Goal: Task Accomplishment & Management: Use online tool/utility

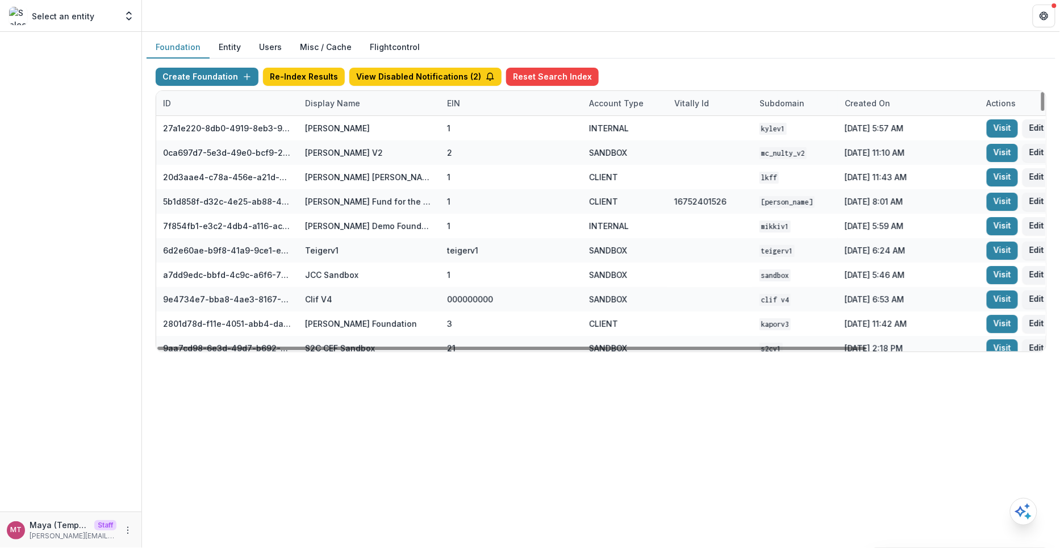
click at [325, 97] on div "Display Name" at bounding box center [332, 103] width 69 height 12
click at [328, 127] on input at bounding box center [368, 128] width 136 height 18
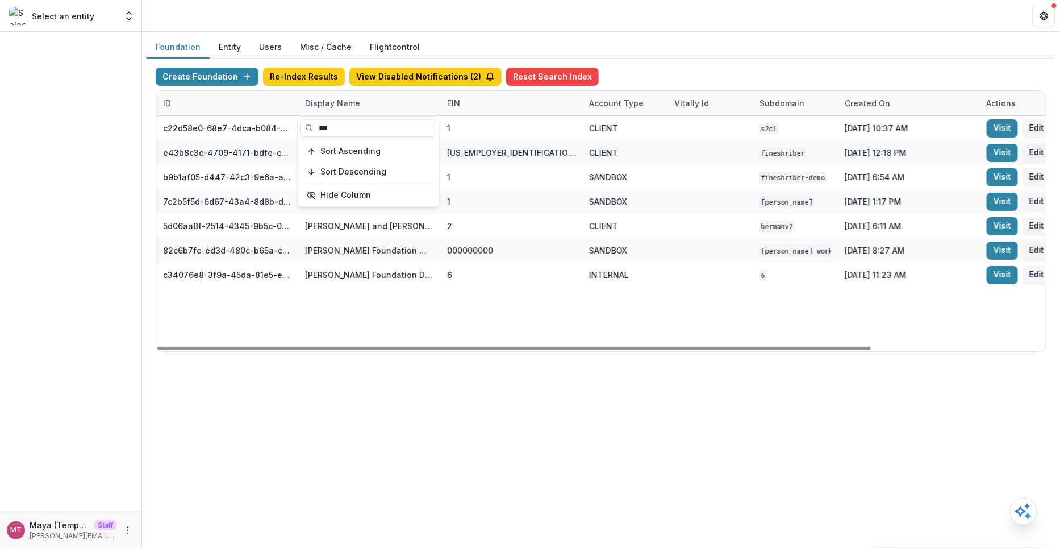
type input "***"
click at [725, 37] on div "Foundation Entity Users Misc / Cache Flightcontrol" at bounding box center [601, 47] width 909 height 22
click at [393, 103] on div "Display Name" at bounding box center [369, 103] width 142 height 24
click at [365, 132] on input "***" at bounding box center [368, 128] width 136 height 18
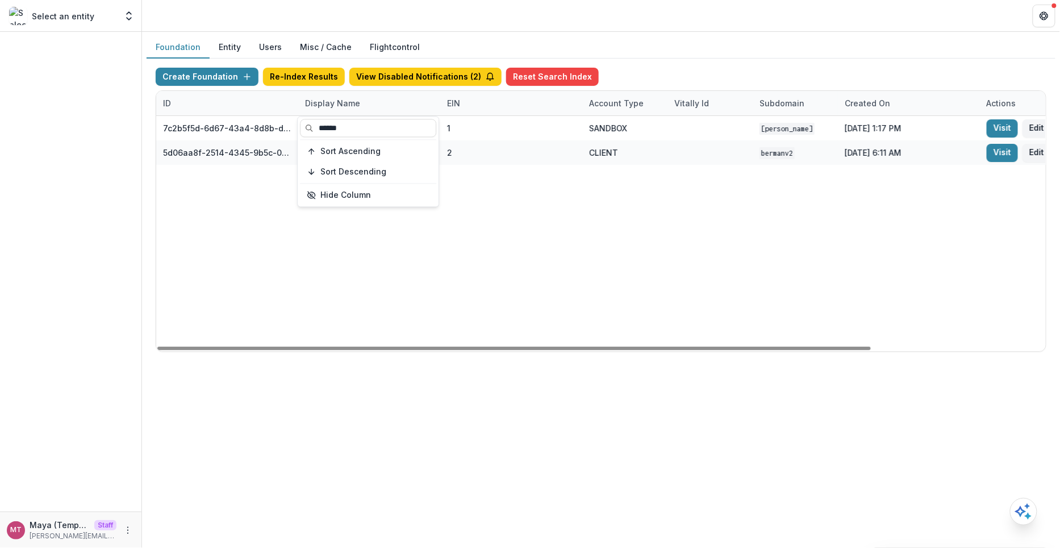
type input "******"
click at [780, 82] on div "Create Foundation Re-Index Results View Disabled Notifications ( 2 ) Reset Sear…" at bounding box center [601, 79] width 891 height 23
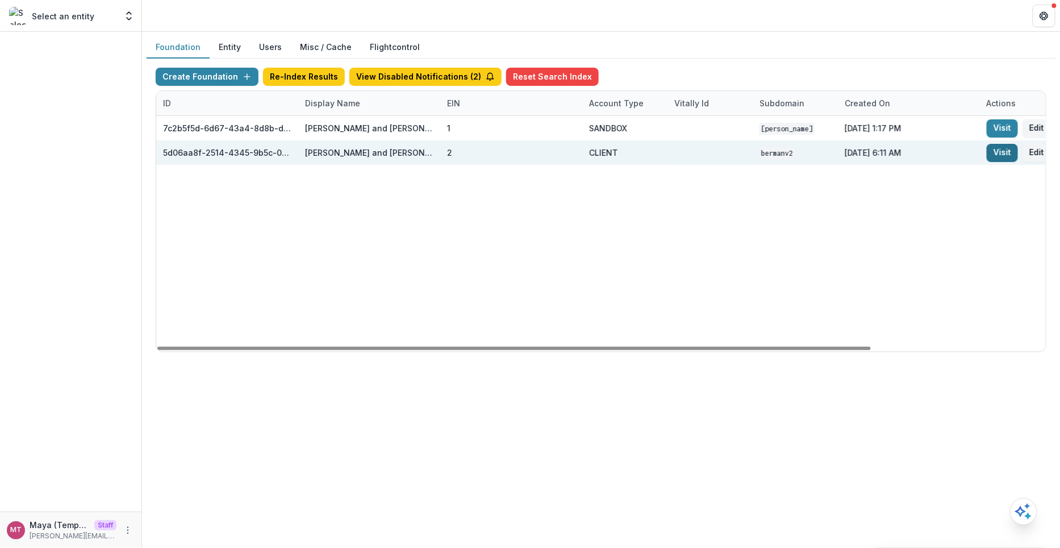
click at [1006, 149] on link "Visit" at bounding box center [1002, 153] width 31 height 18
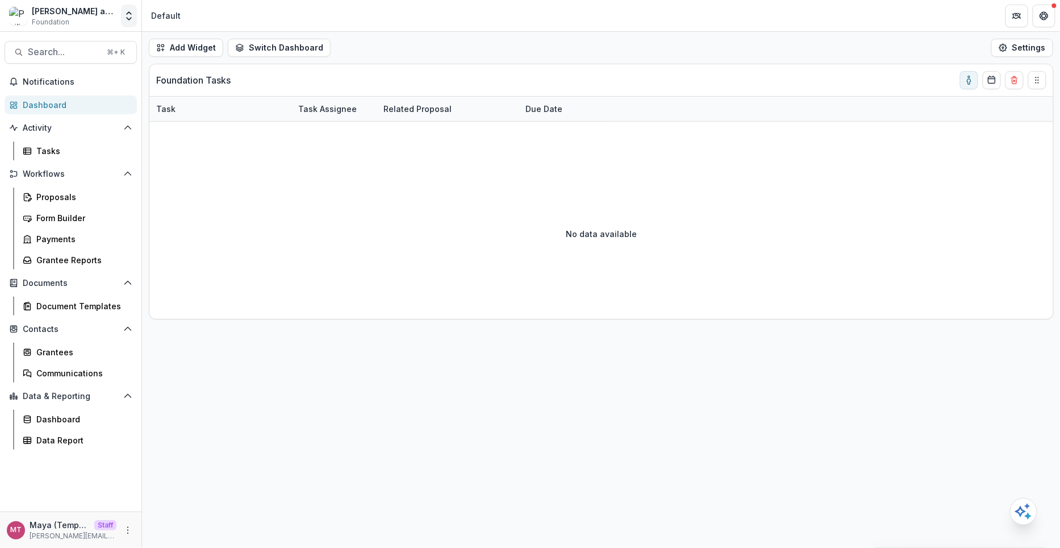
click at [129, 12] on polyline "Open entity switcher" at bounding box center [129, 13] width 5 height 2
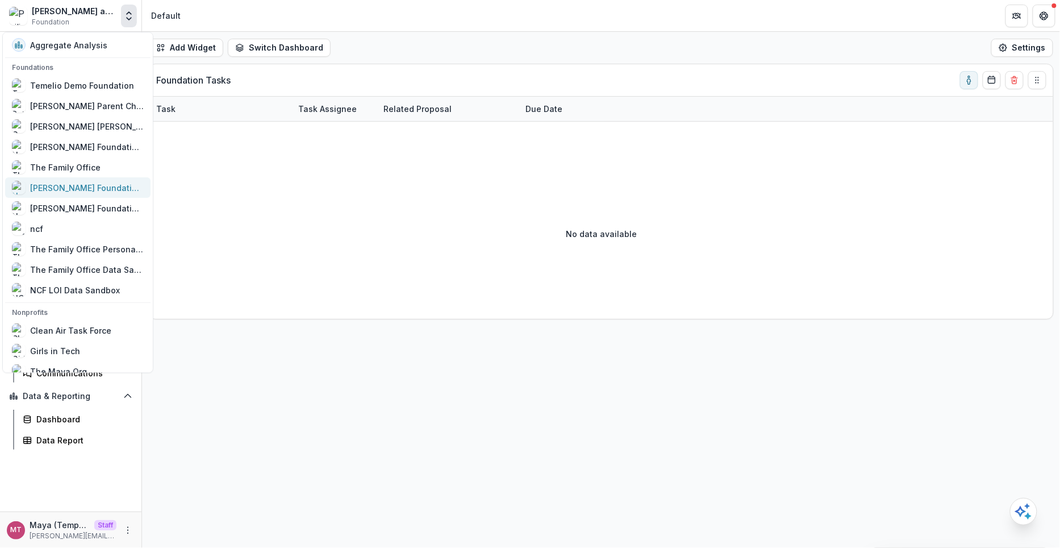
scroll to position [729, 0]
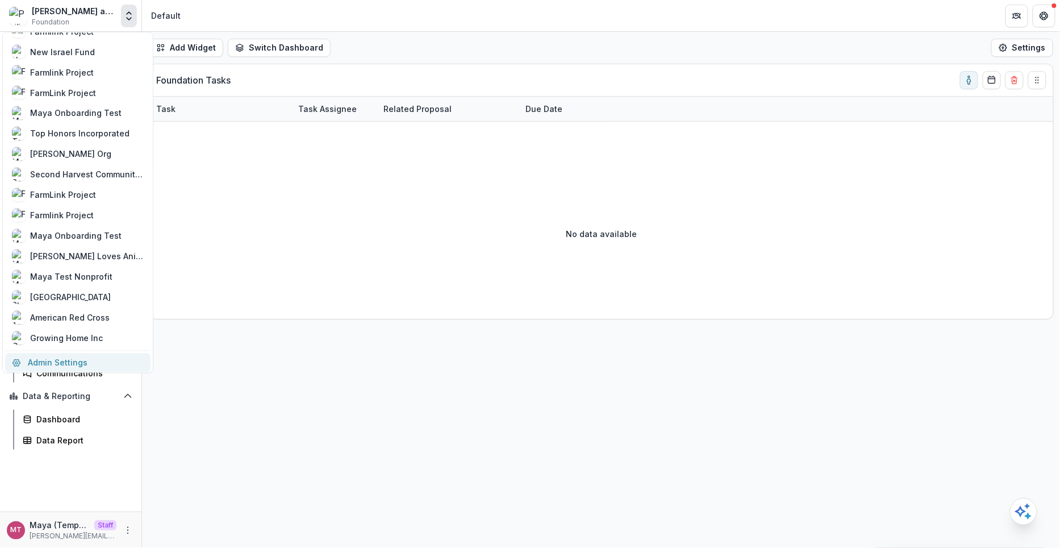
click at [72, 353] on link "Admin Settings" at bounding box center [77, 362] width 145 height 19
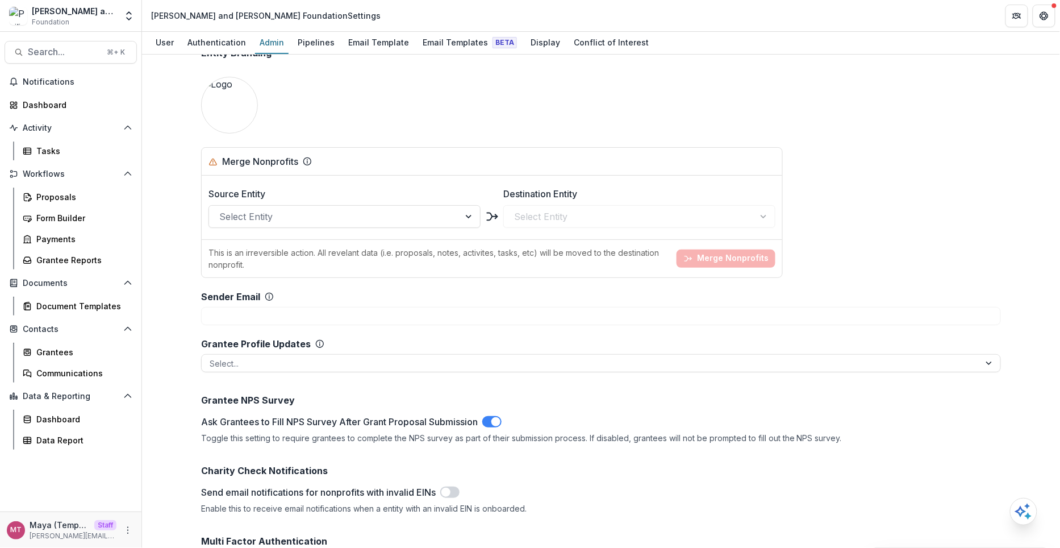
scroll to position [1191, 0]
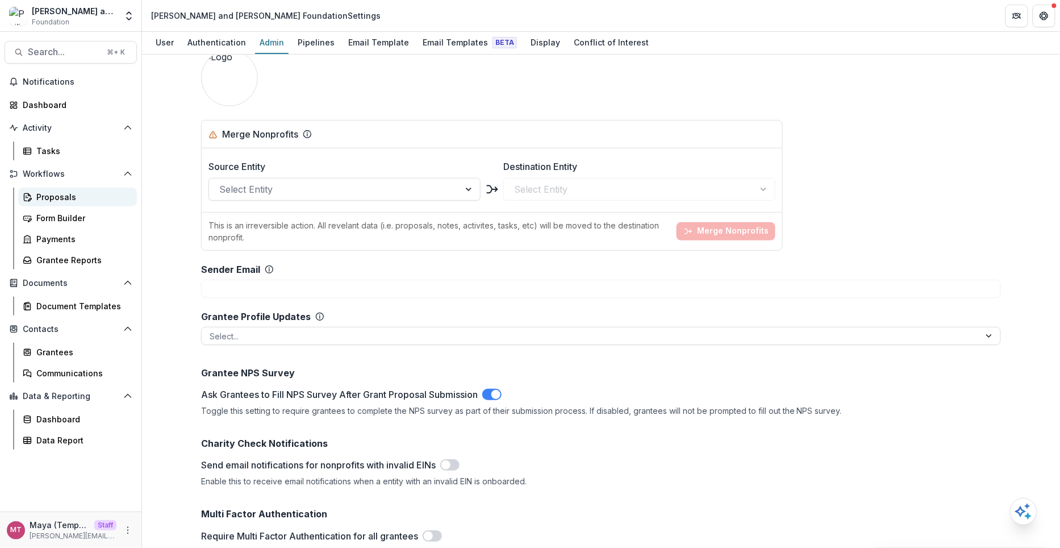
click at [72, 202] on link "Proposals" at bounding box center [77, 196] width 119 height 19
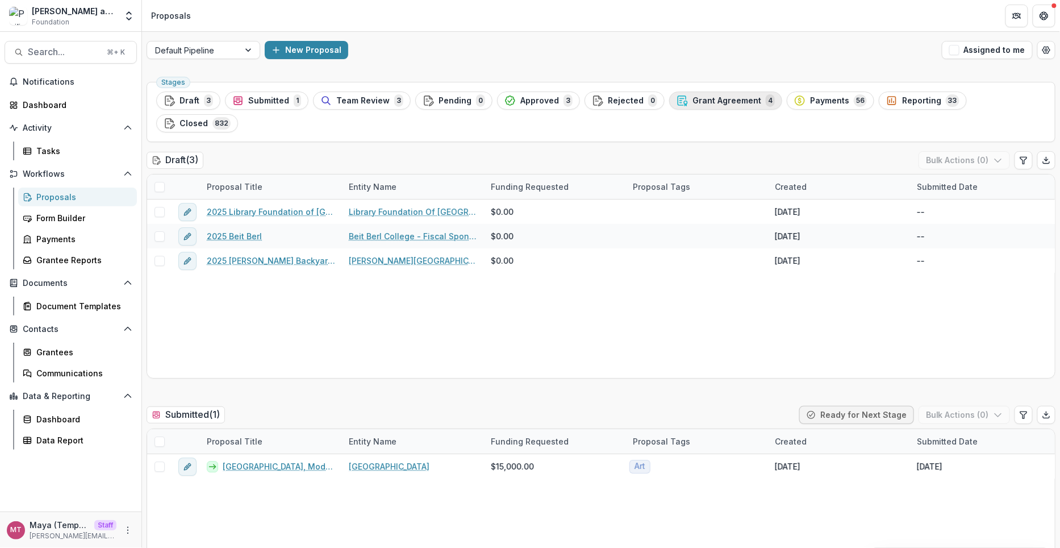
click at [720, 107] on button "Grant Agreement 4" at bounding box center [725, 100] width 113 height 18
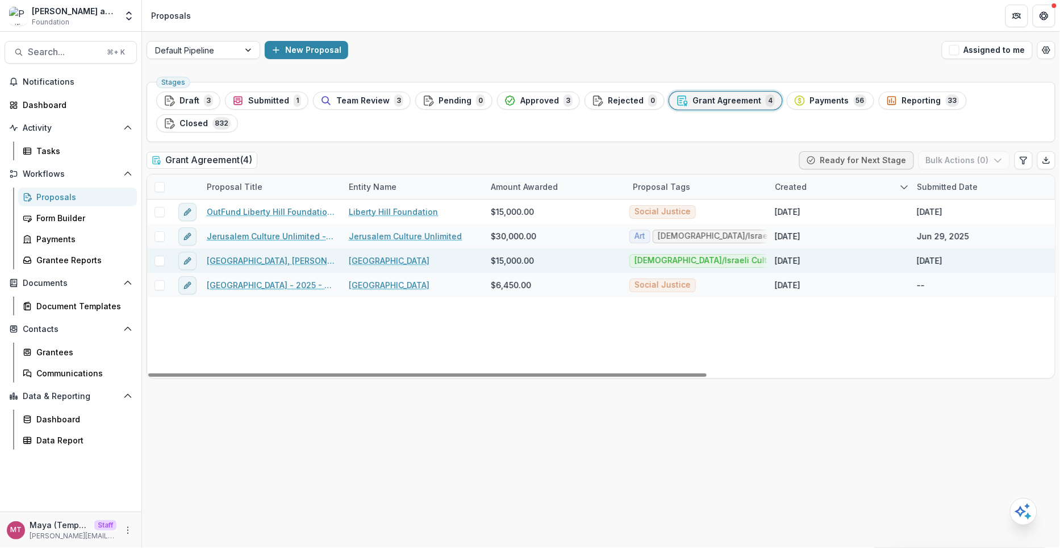
click at [282, 254] on link "[GEOGRAPHIC_DATA], [PERSON_NAME] To Dwell in a Glass House Exhibition, 2025" at bounding box center [271, 260] width 128 height 12
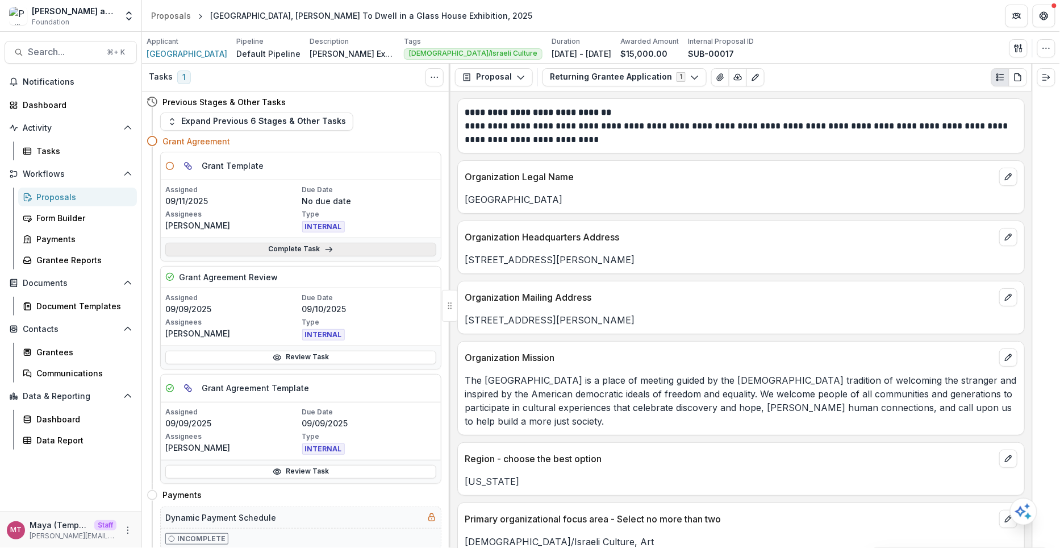
click at [277, 248] on link "Complete Task" at bounding box center [300, 250] width 271 height 14
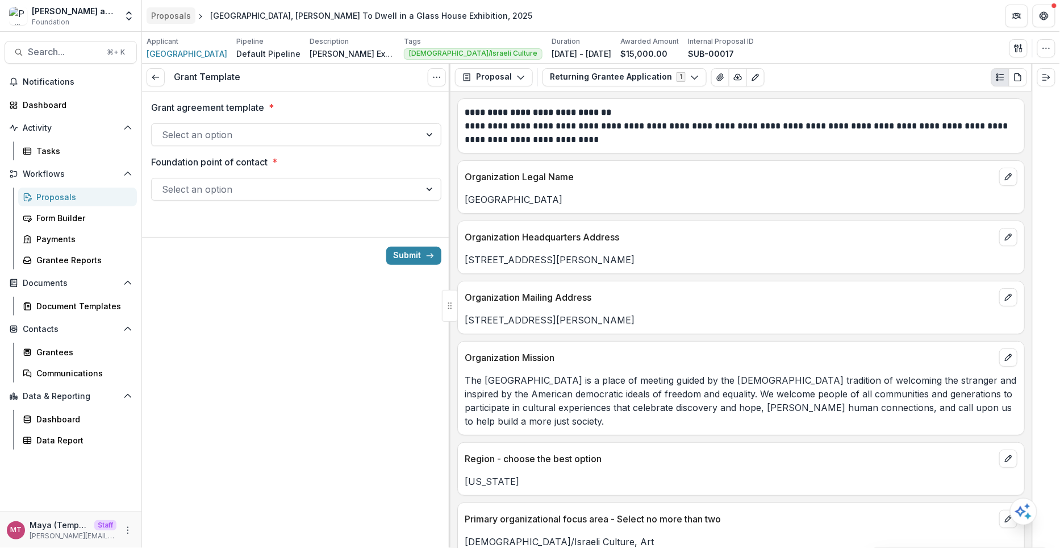
click at [176, 15] on div "Proposals" at bounding box center [171, 16] width 40 height 12
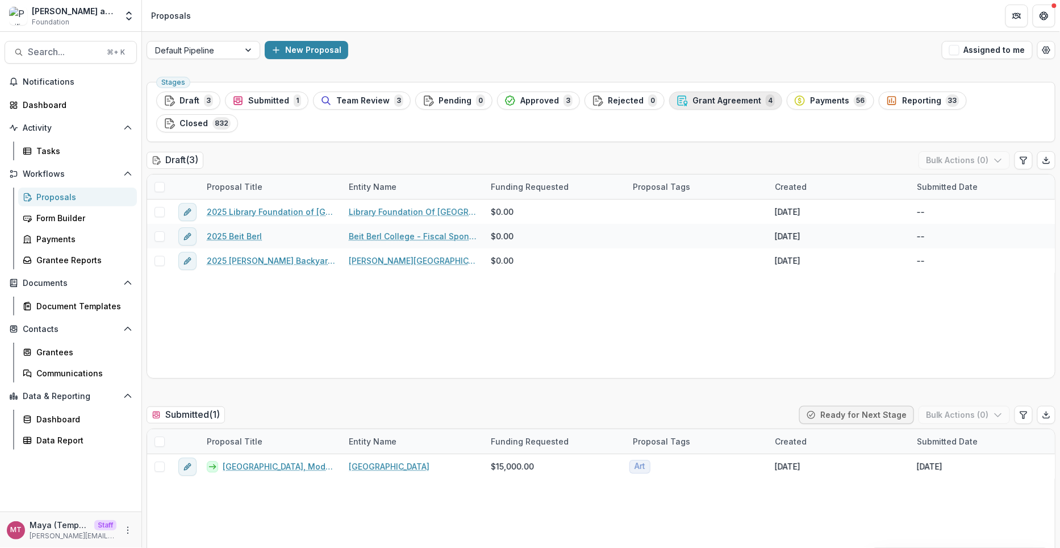
click at [709, 104] on span "Grant Agreement" at bounding box center [726, 101] width 69 height 10
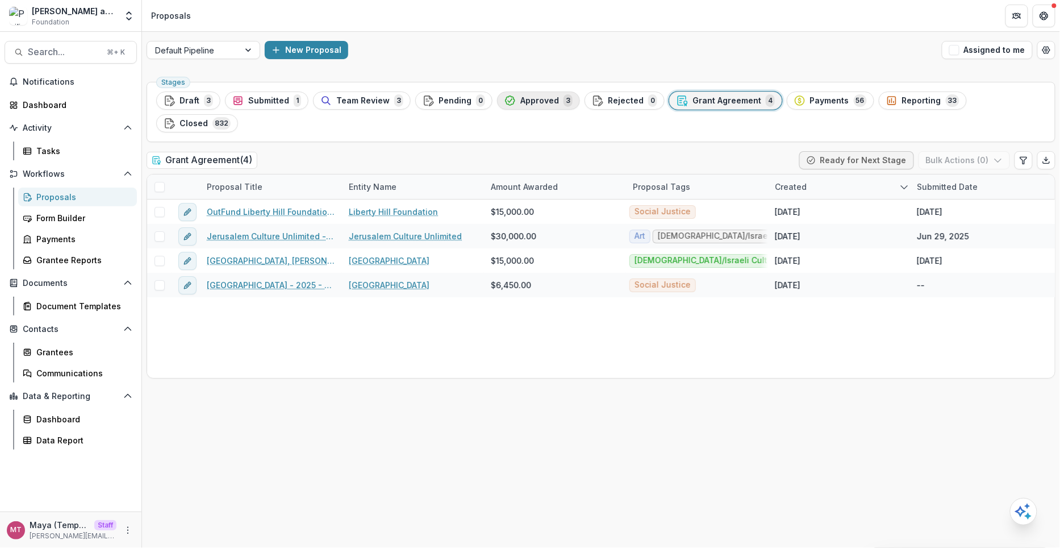
click at [528, 105] on div "Approved 3" at bounding box center [538, 100] width 68 height 12
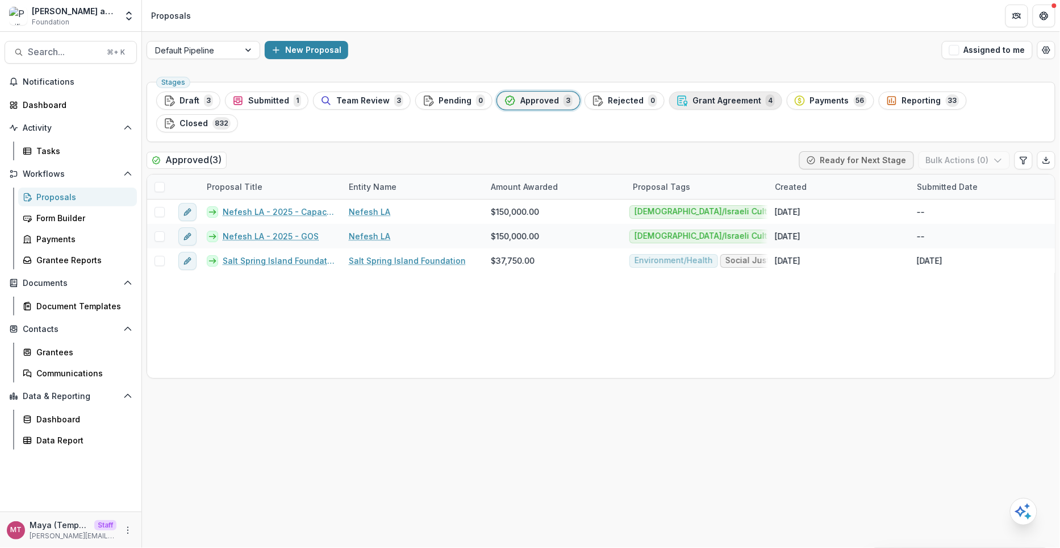
click at [719, 99] on span "Grant Agreement" at bounding box center [726, 101] width 69 height 10
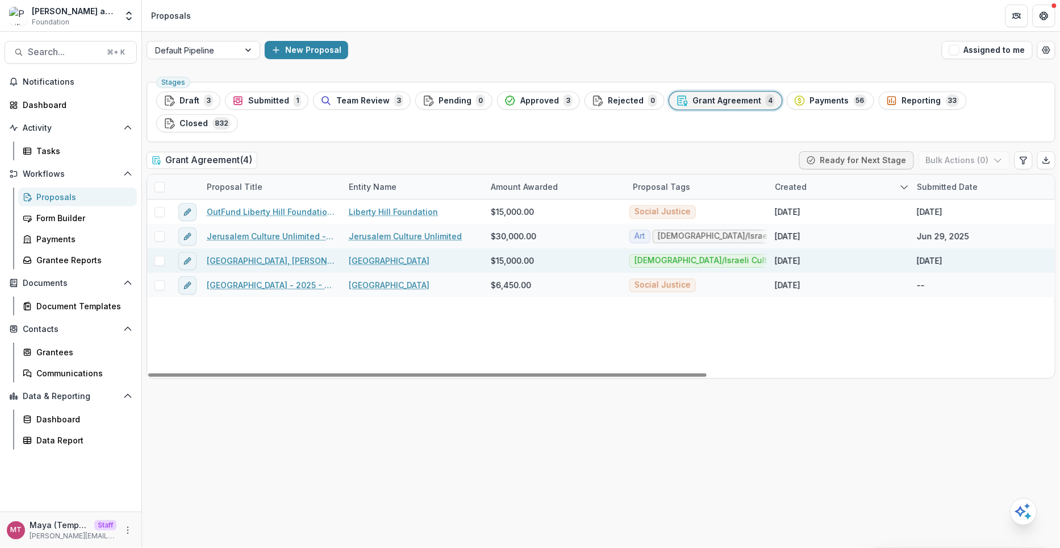
click at [277, 254] on link "[GEOGRAPHIC_DATA], [PERSON_NAME] To Dwell in a Glass House Exhibition, 2025" at bounding box center [271, 260] width 128 height 12
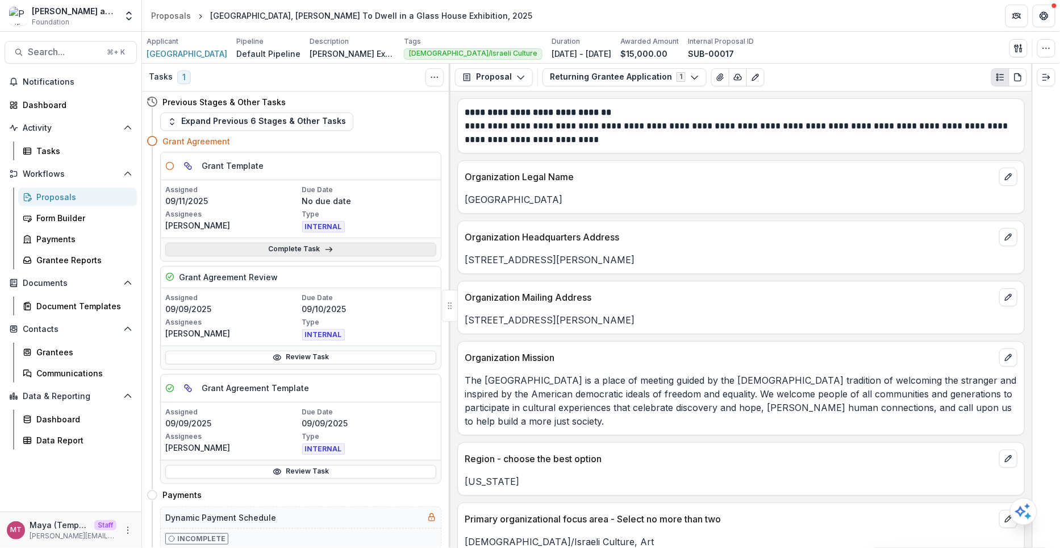
click at [303, 245] on link "Complete Task" at bounding box center [300, 250] width 271 height 14
